Goal: Transaction & Acquisition: Purchase product/service

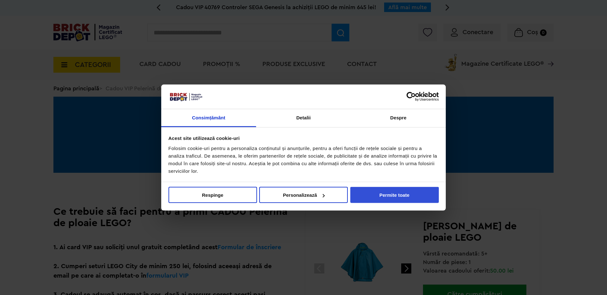
click at [408, 191] on button "Permite toate" at bounding box center [394, 195] width 89 height 16
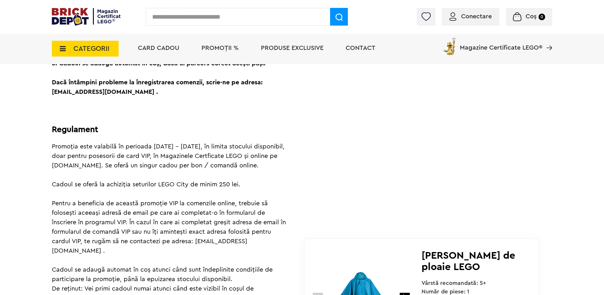
scroll to position [130, 0]
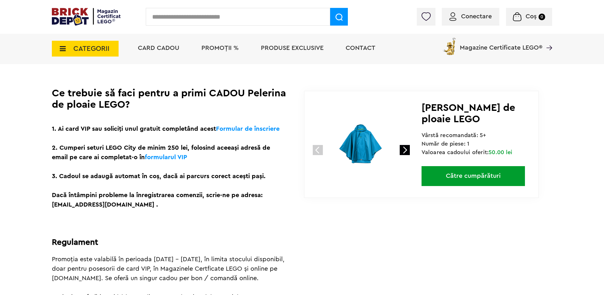
click at [210, 44] on li "PROMOȚII %" at bounding box center [220, 49] width 50 height 31
click at [210, 48] on span "PROMOȚII %" at bounding box center [219, 48] width 37 height 6
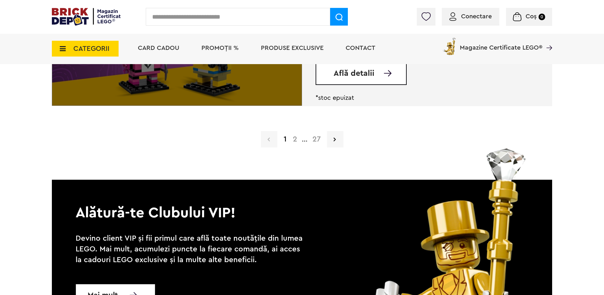
scroll to position [1643, 0]
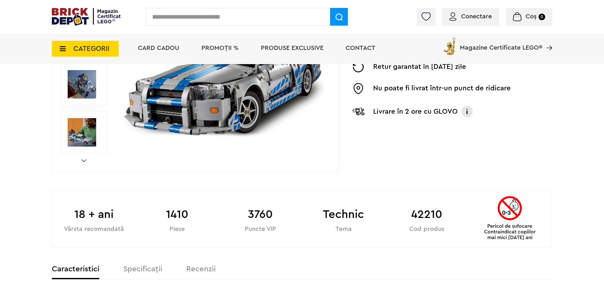
scroll to position [219, 0]
